Goal: Information Seeking & Learning: Find specific fact

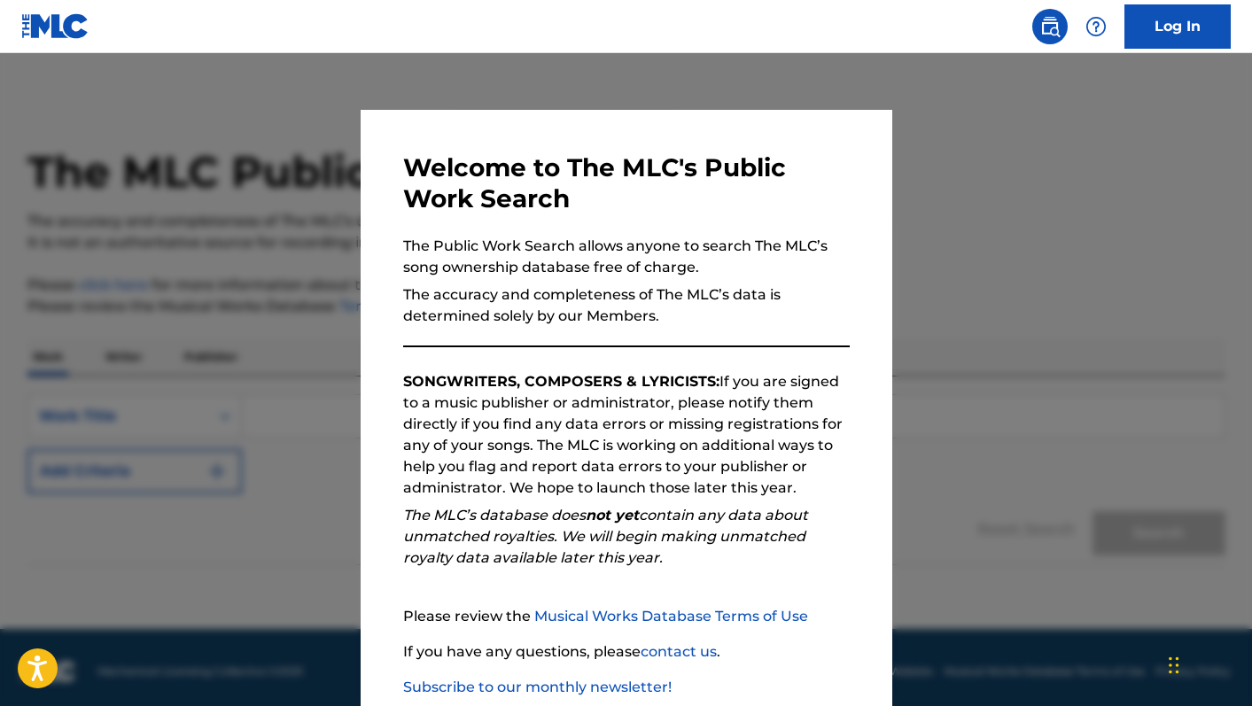
scroll to position [105, 0]
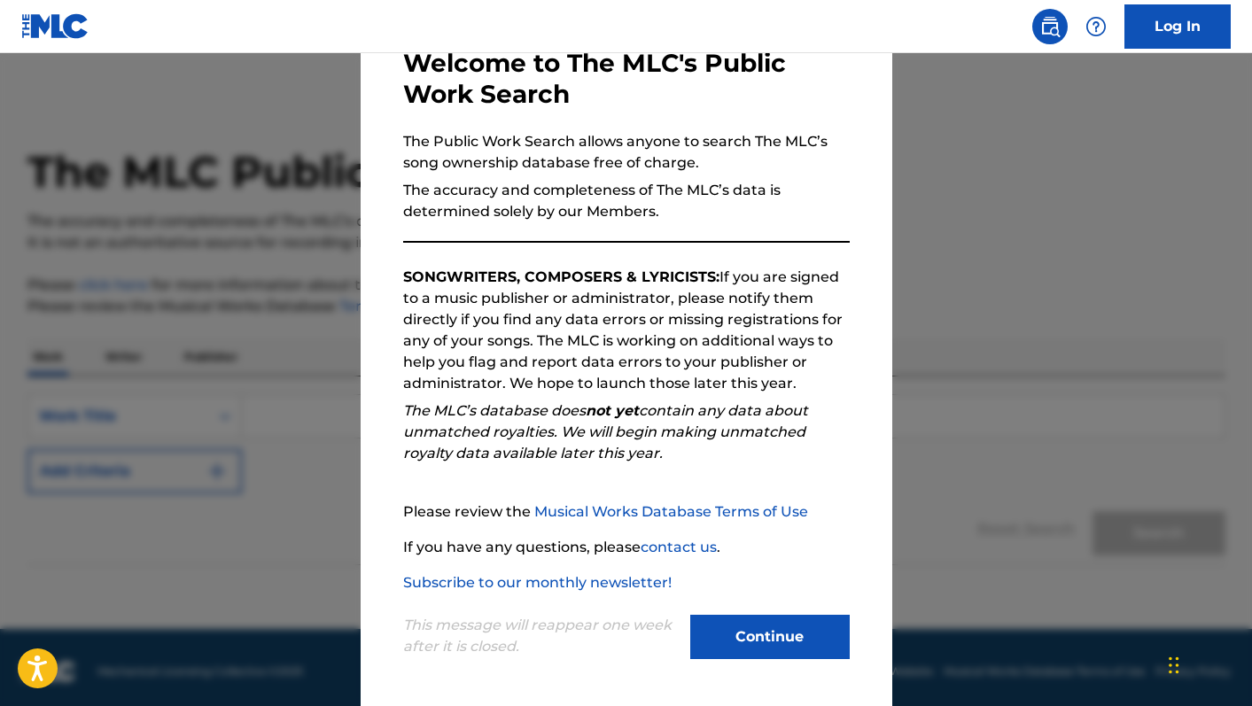
click at [798, 640] on button "Continue" at bounding box center [769, 637] width 159 height 44
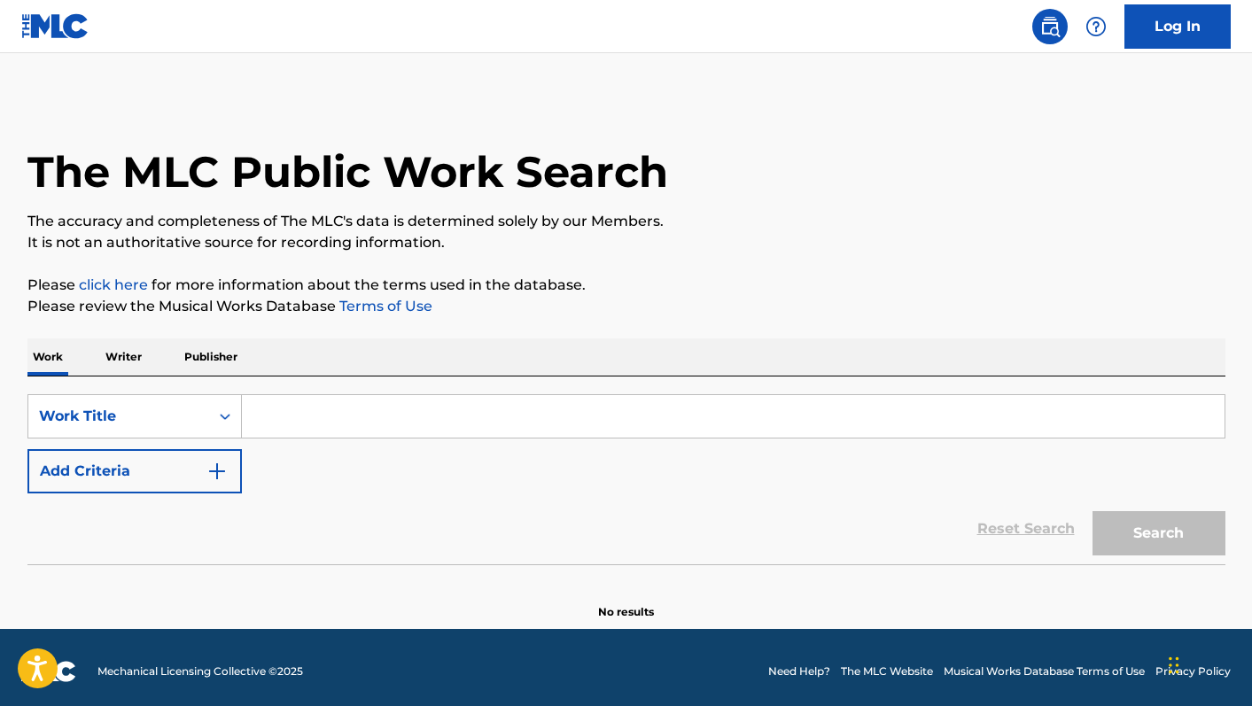
click at [374, 412] on input "Search Form" at bounding box center [733, 416] width 983 height 43
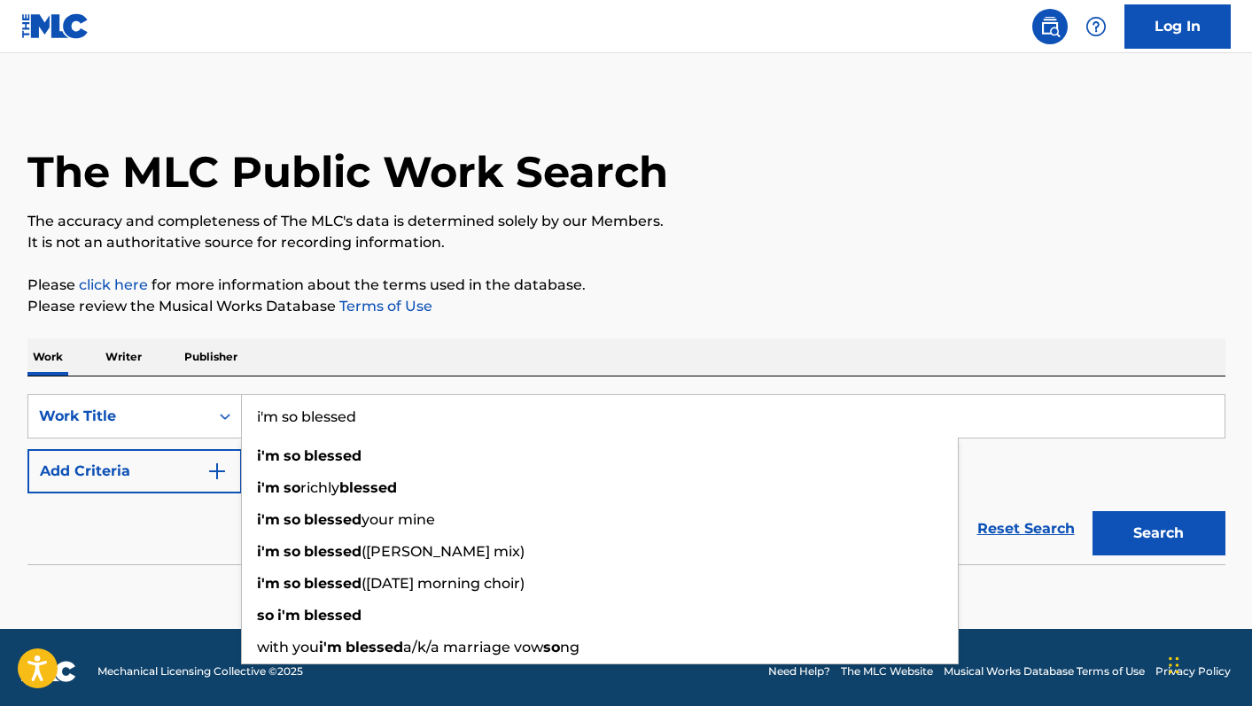
type input "i'm so blessed"
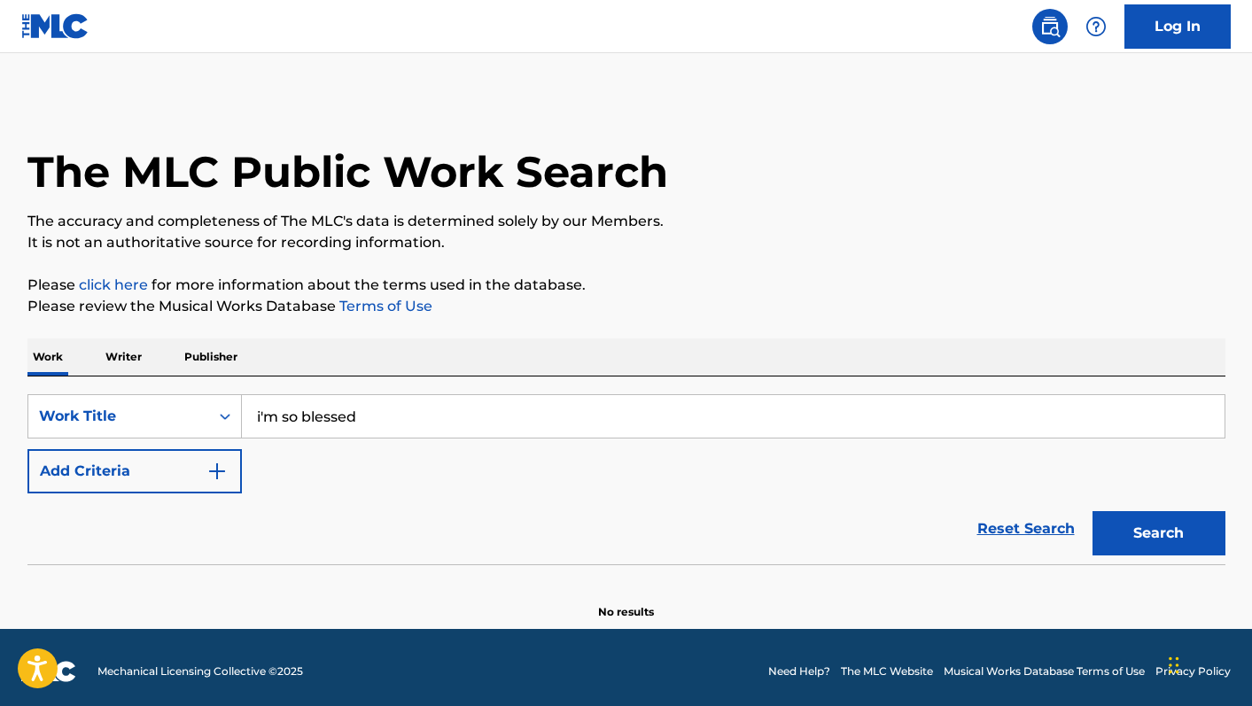
click at [138, 486] on button "Add Criteria" at bounding box center [134, 471] width 214 height 44
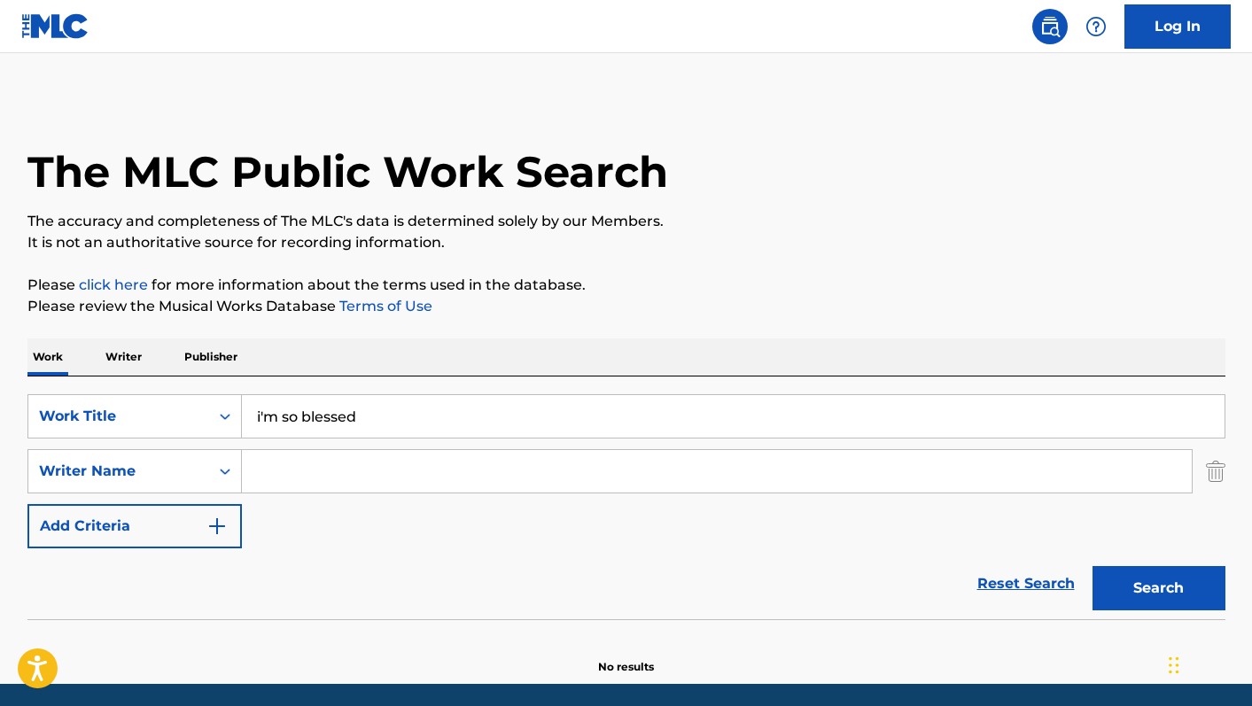
click at [297, 466] on input "Search Form" at bounding box center [717, 471] width 950 height 43
type input "[PERSON_NAME]"
click at [1093, 566] on button "Search" at bounding box center [1159, 588] width 133 height 44
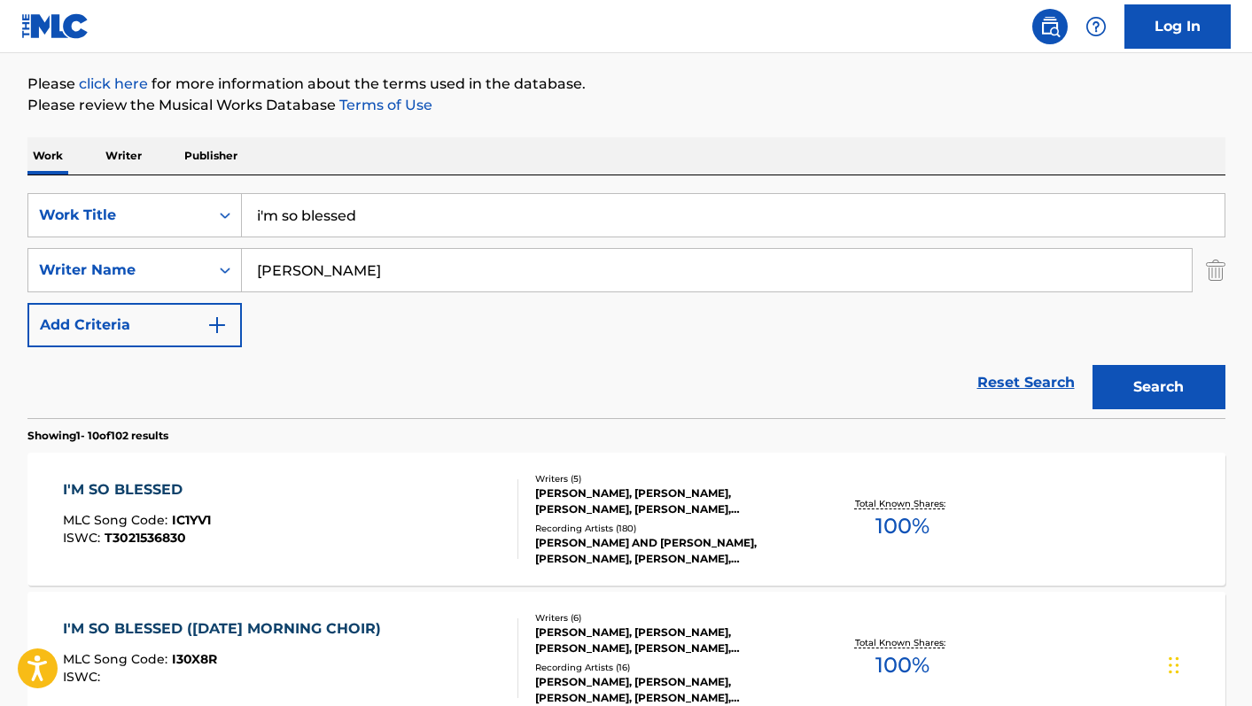
scroll to position [235, 0]
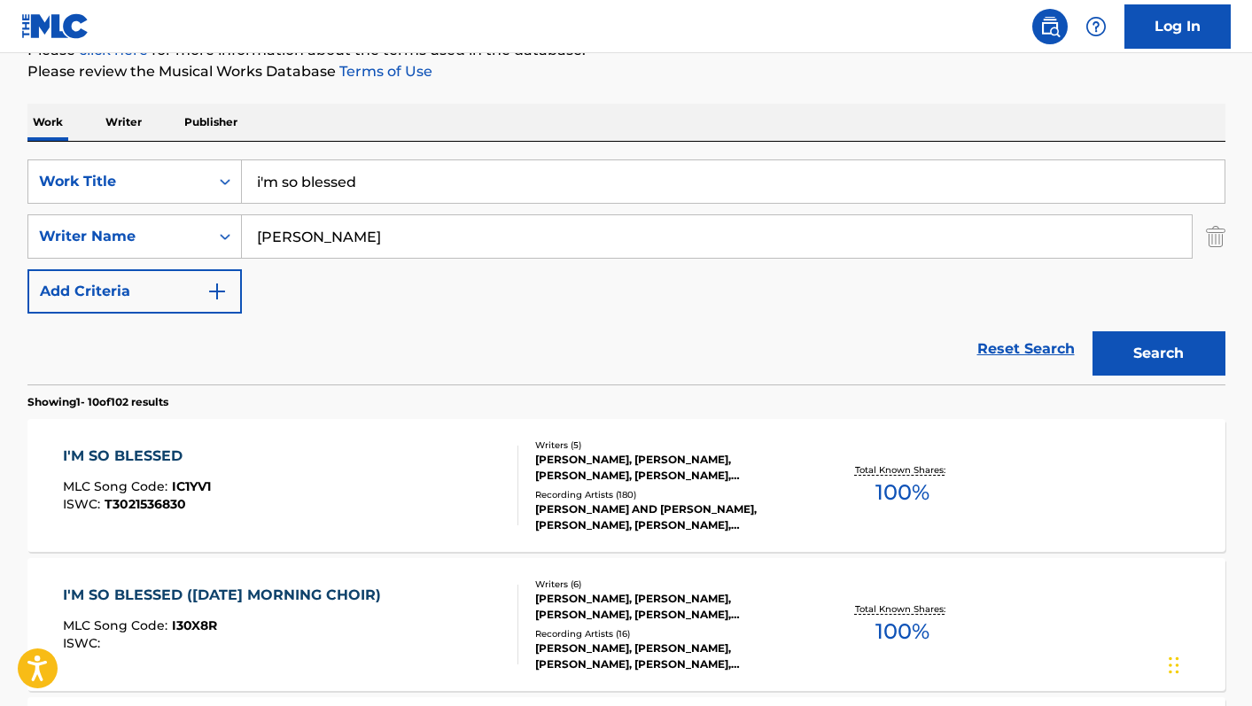
click at [401, 495] on div "I'M SO BLESSED MLC Song Code : IC1YV1 ISWC : T3021536830" at bounding box center [290, 486] width 455 height 80
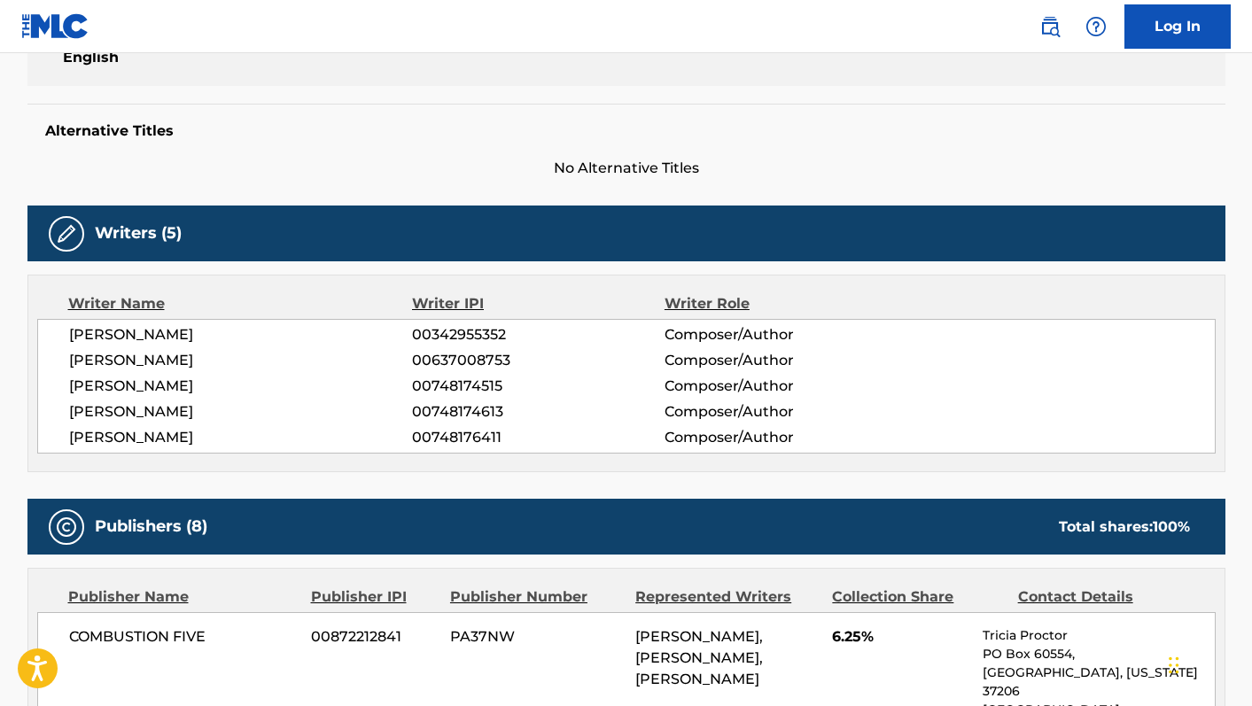
scroll to position [592, 0]
